Goal: Information Seeking & Learning: Learn about a topic

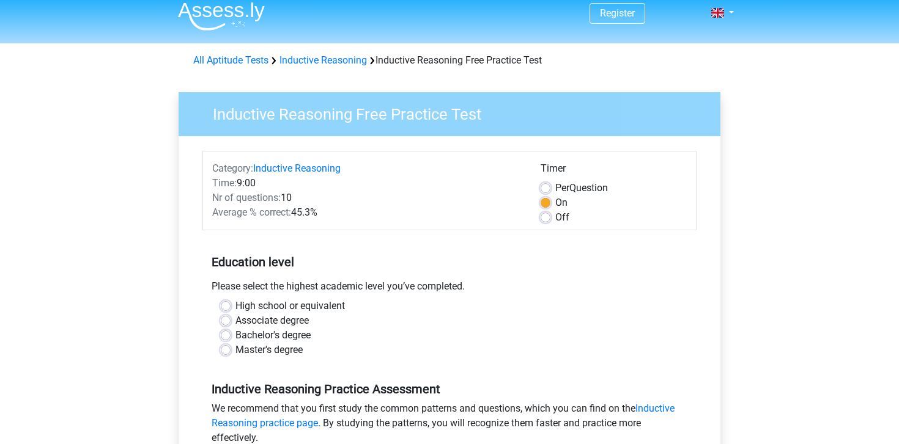
scroll to position [84, 0]
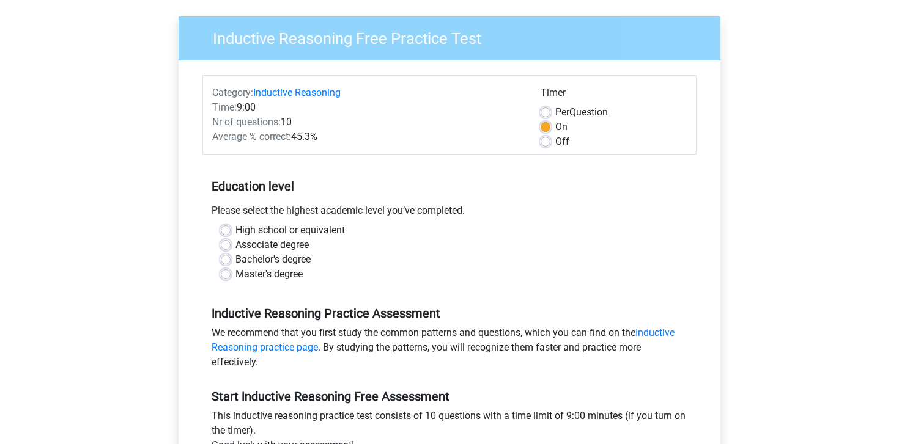
click at [235, 262] on label "Bachelor's degree" at bounding box center [272, 259] width 75 height 15
click at [227, 262] on input "Bachelor's degree" at bounding box center [226, 258] width 10 height 12
radio input "true"
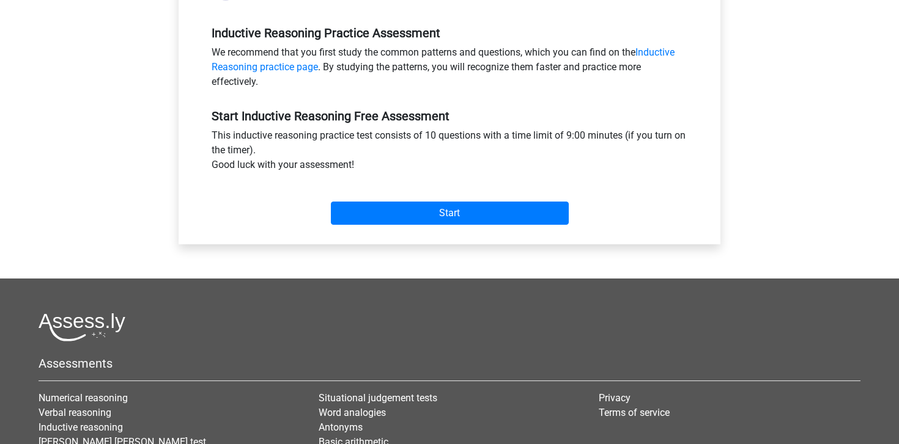
scroll to position [413, 0]
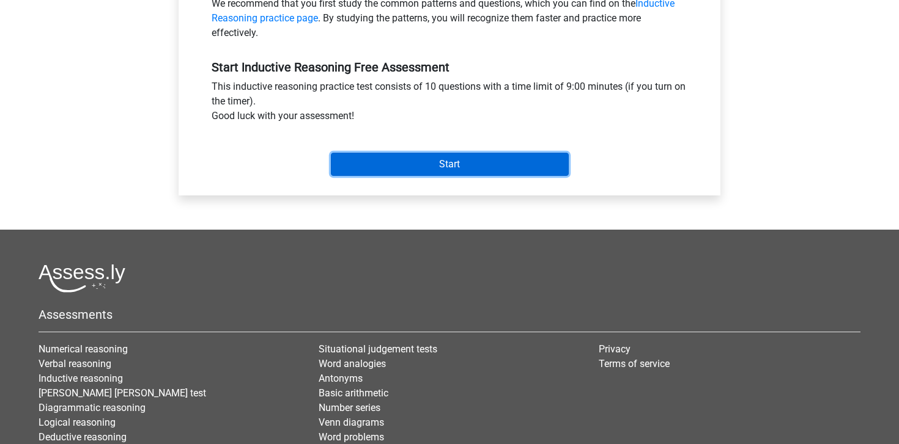
click at [414, 153] on input "Start" at bounding box center [450, 164] width 238 height 23
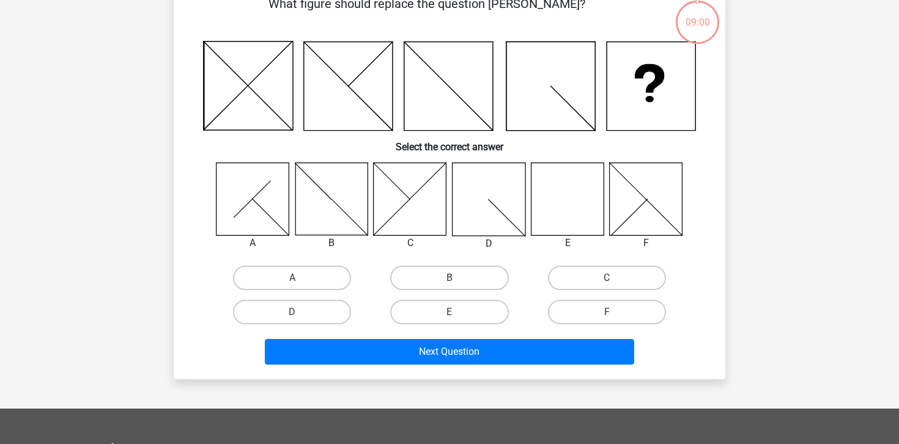
scroll to position [73, 0]
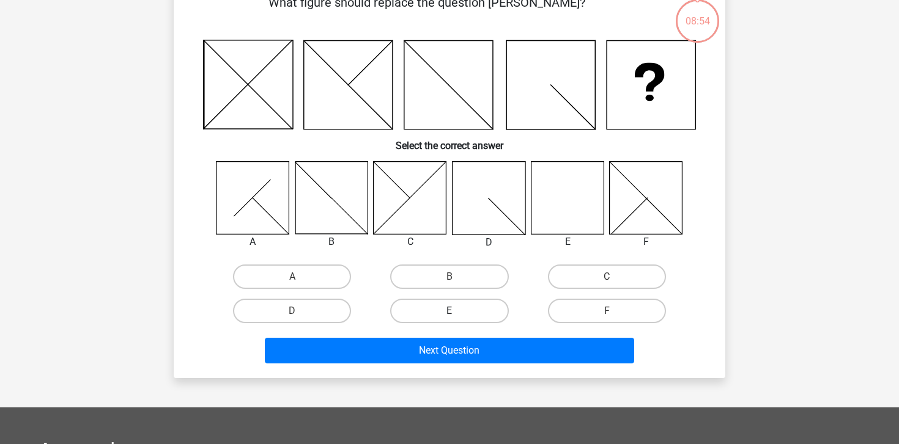
click at [442, 310] on label "E" at bounding box center [449, 311] width 118 height 24
click at [449, 311] on input "E" at bounding box center [453, 315] width 8 height 8
radio input "true"
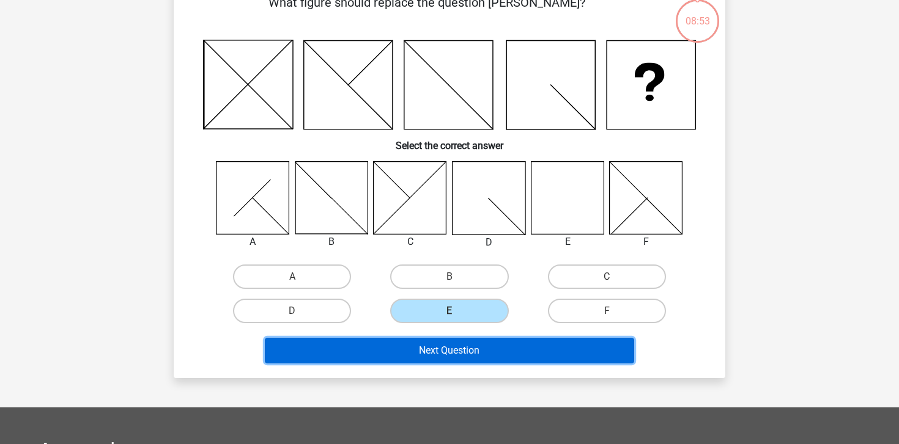
click at [443, 355] on button "Next Question" at bounding box center [450, 351] width 370 height 26
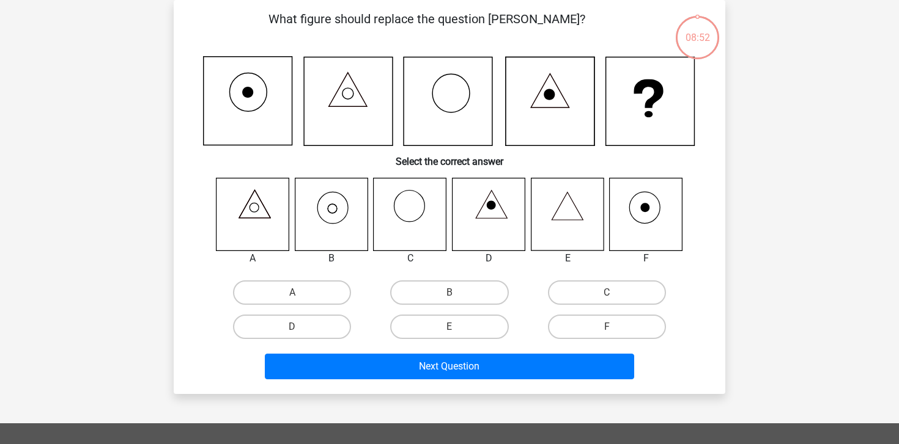
scroll to position [56, 0]
click at [426, 293] on label "B" at bounding box center [449, 293] width 118 height 24
click at [449, 293] on input "B" at bounding box center [453, 297] width 8 height 8
radio input "true"
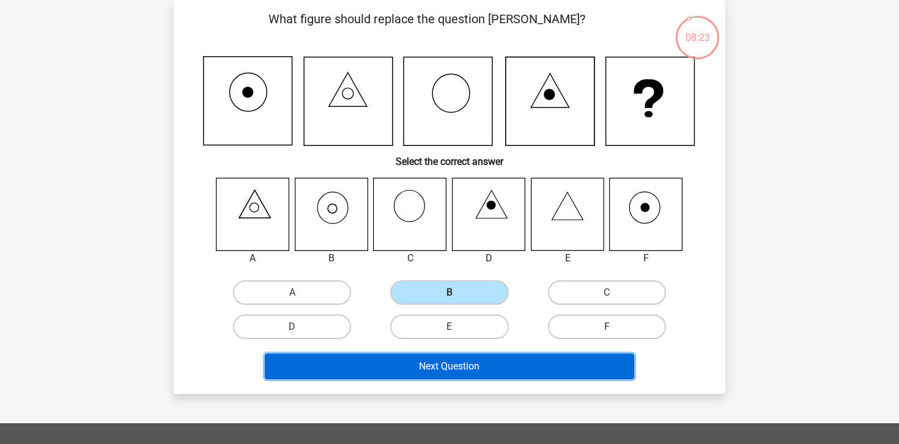
click at [432, 362] on button "Next Question" at bounding box center [450, 367] width 370 height 26
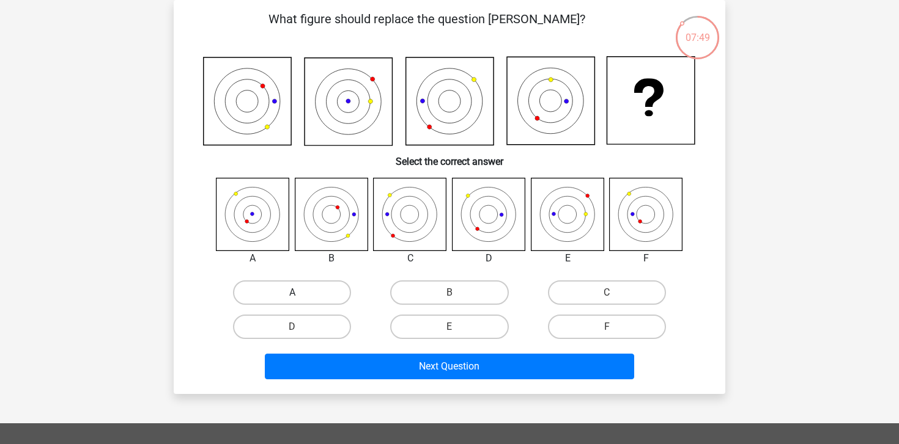
click at [266, 291] on label "A" at bounding box center [292, 293] width 118 height 24
click at [292, 293] on input "A" at bounding box center [296, 297] width 8 height 8
radio input "true"
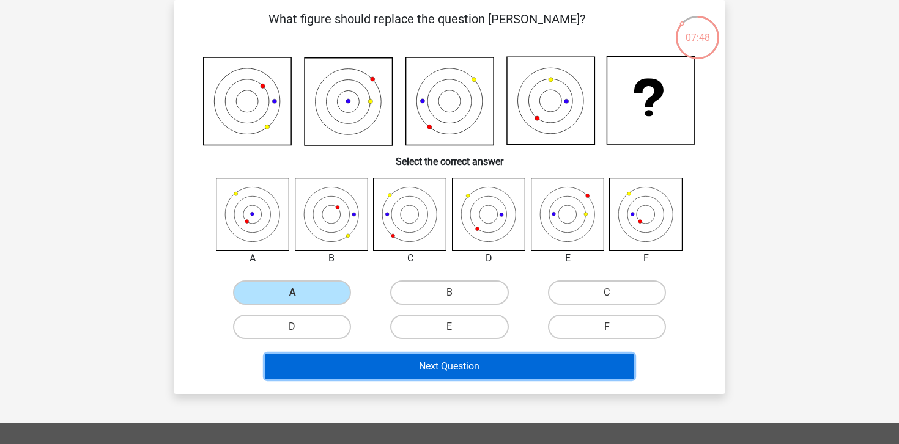
click at [371, 369] on button "Next Question" at bounding box center [450, 367] width 370 height 26
